Goal: Task Accomplishment & Management: Complete application form

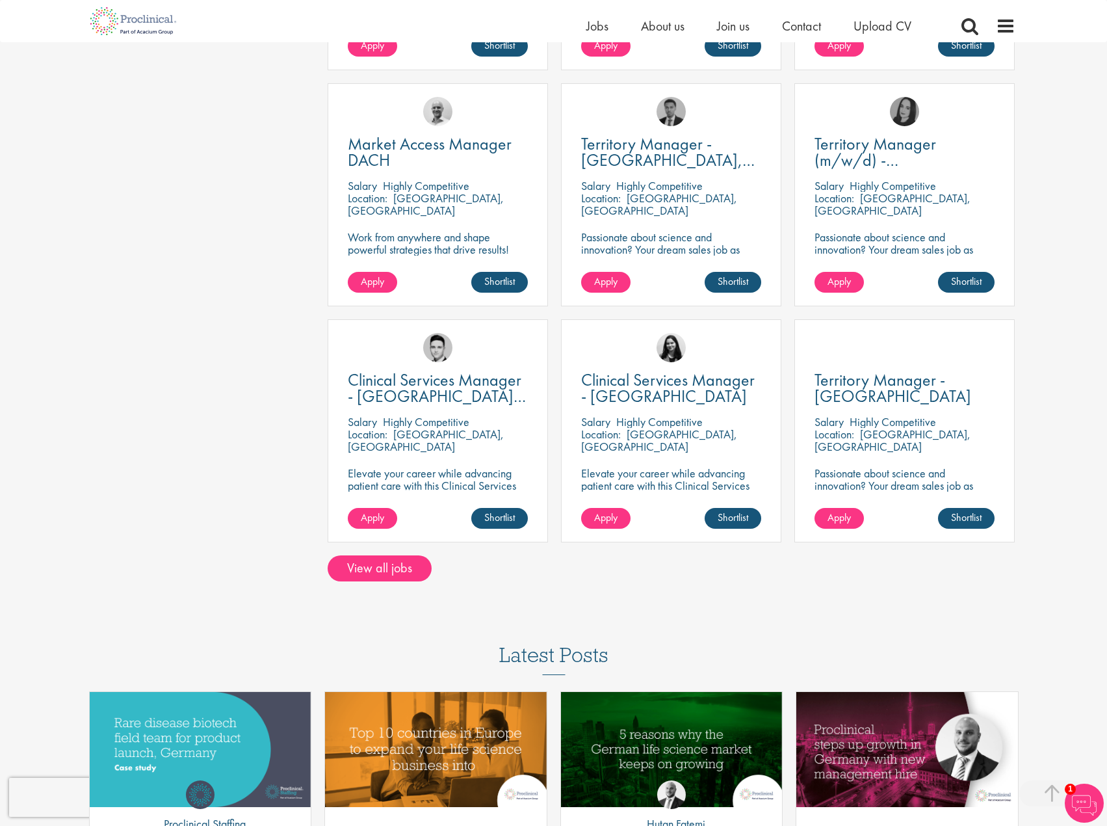
scroll to position [811, 0]
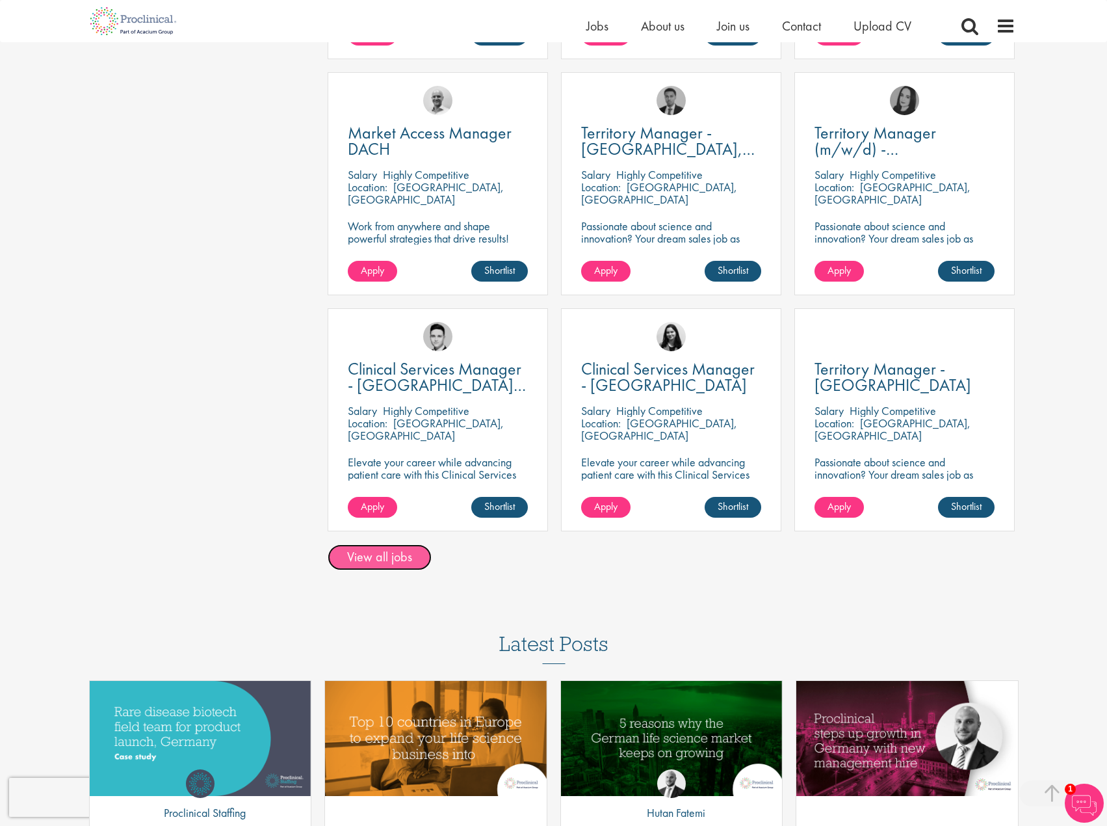
click at [387, 556] on link "View all jobs" at bounding box center [380, 557] width 104 height 26
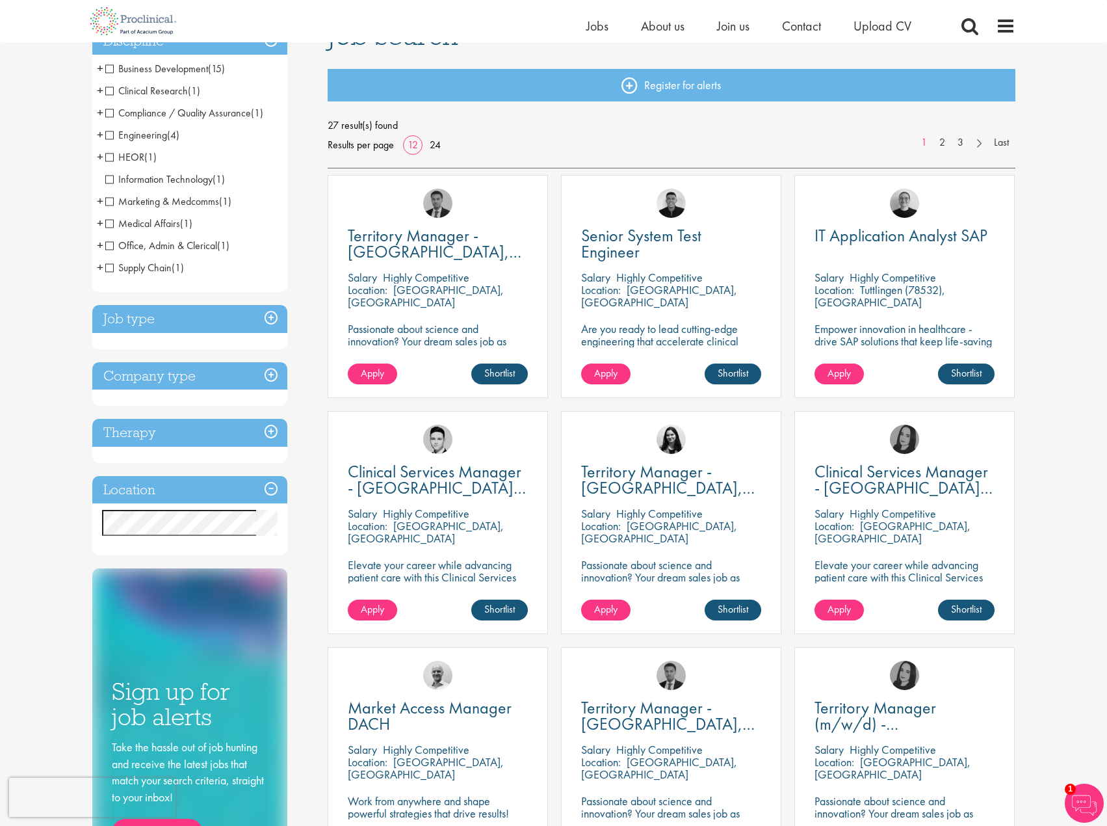
scroll to position [119, 0]
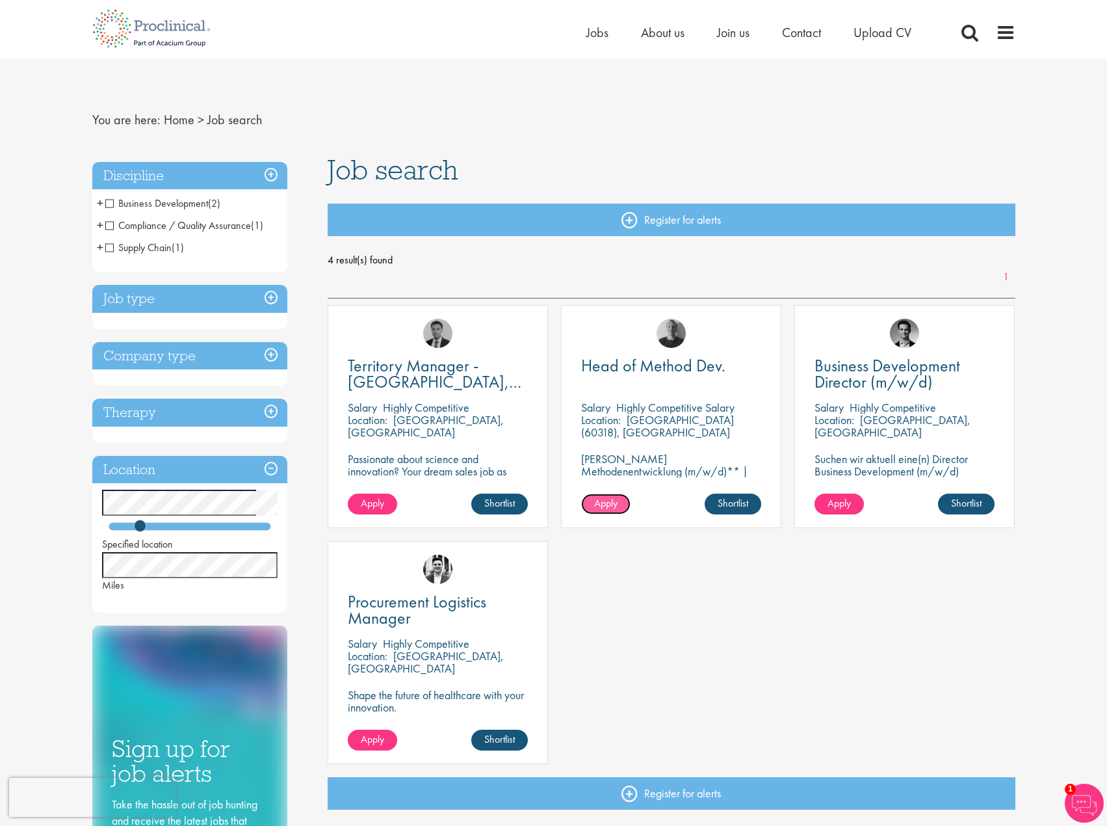
click at [603, 497] on span "Apply" at bounding box center [605, 503] width 23 height 14
